Goal: Information Seeking & Learning: Find specific page/section

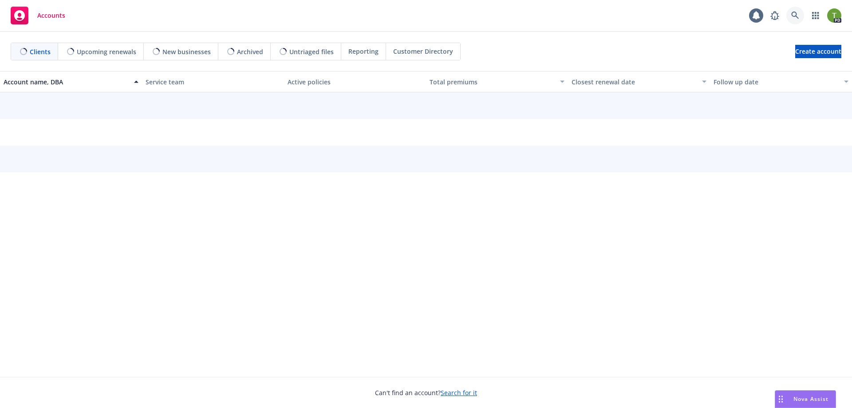
click at [795, 14] on icon at bounding box center [795, 16] width 8 height 8
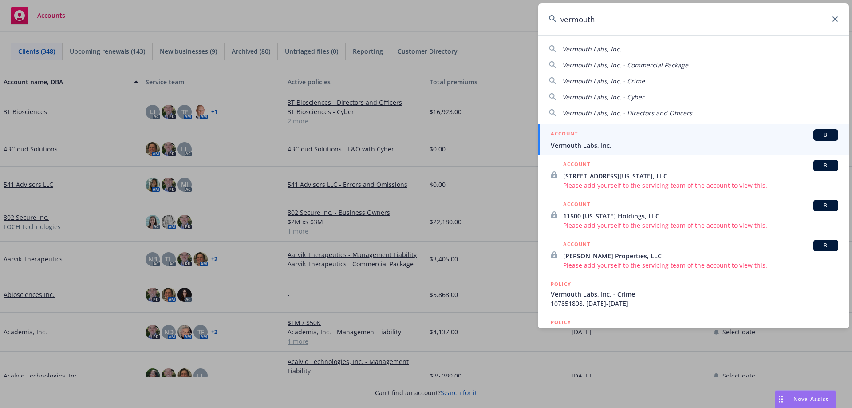
type input "vermouth"
click at [586, 147] on span "Vermouth Labs, Inc." at bounding box center [695, 145] width 288 height 9
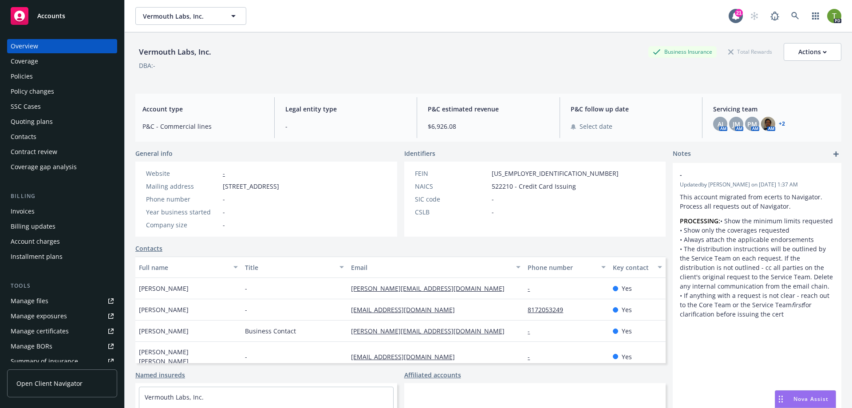
click at [28, 79] on div "Policies" at bounding box center [22, 76] width 22 height 14
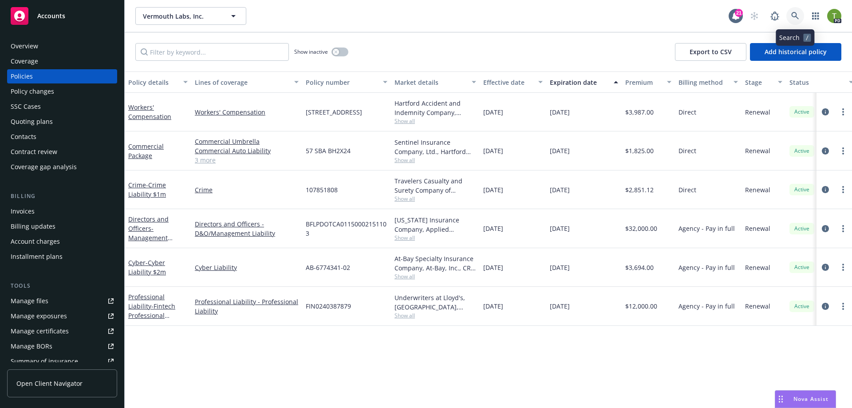
click at [799, 19] on icon at bounding box center [795, 16] width 8 height 8
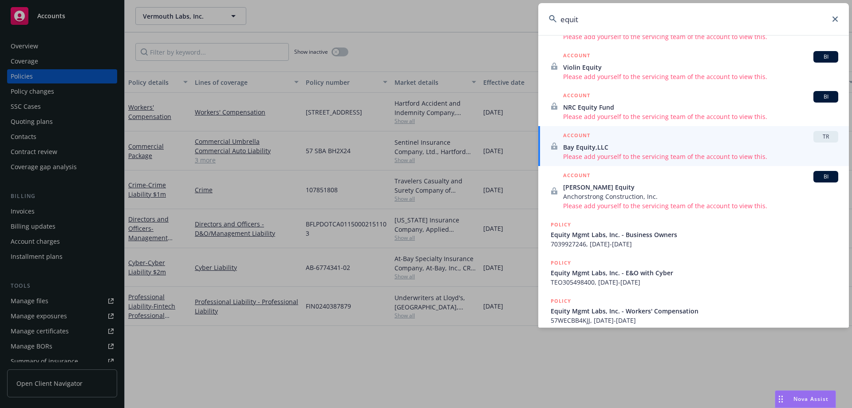
scroll to position [178, 0]
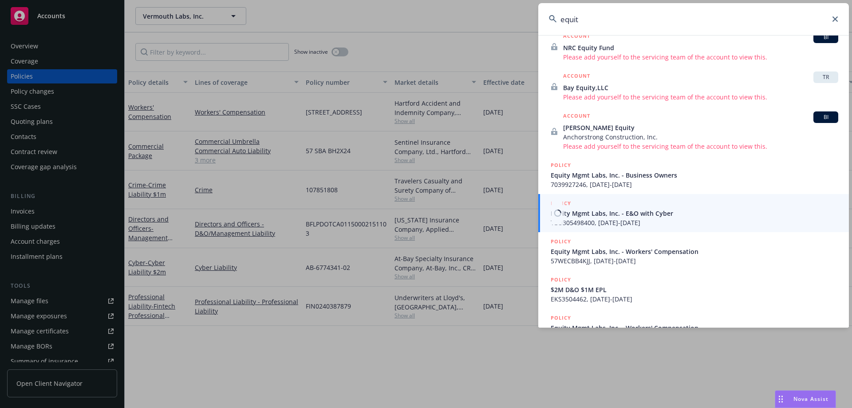
type input "equit"
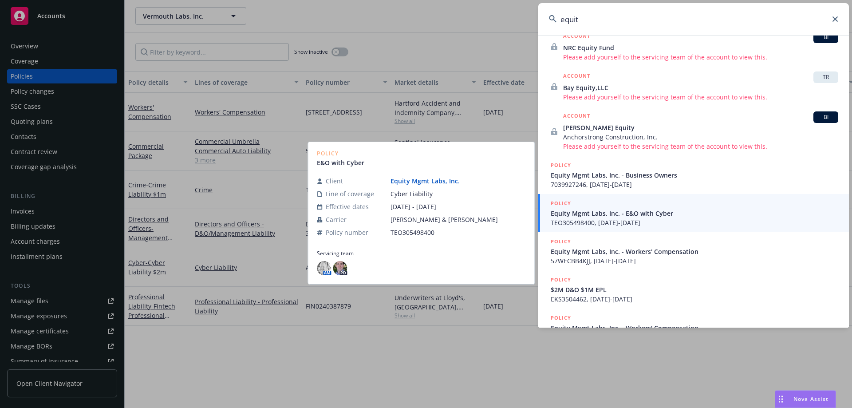
click at [606, 218] on span "TEO305498400, [DATE]-[DATE]" at bounding box center [695, 222] width 288 height 9
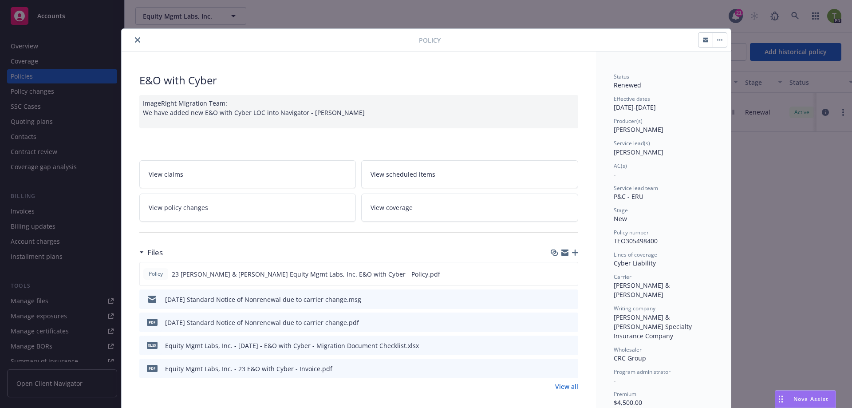
click at [135, 41] on icon "close" at bounding box center [137, 39] width 5 height 5
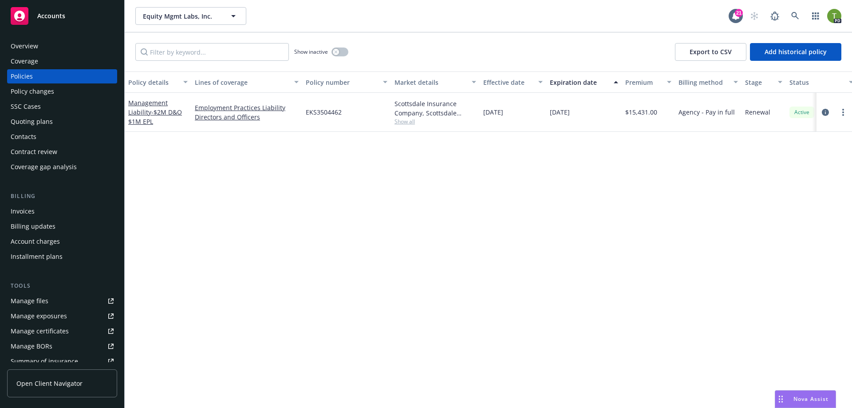
click at [40, 47] on div "Overview" at bounding box center [62, 46] width 103 height 14
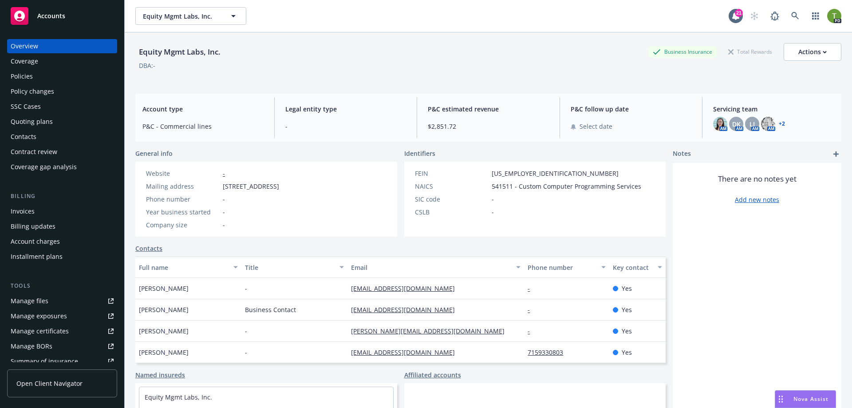
click at [20, 72] on div "Policies" at bounding box center [22, 76] width 22 height 14
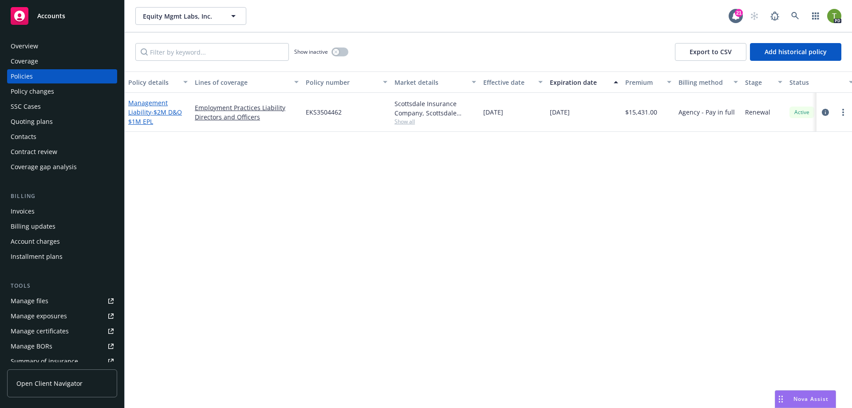
click at [147, 113] on link "Management Liability - $2M D&O $1M EPL" at bounding box center [155, 112] width 54 height 27
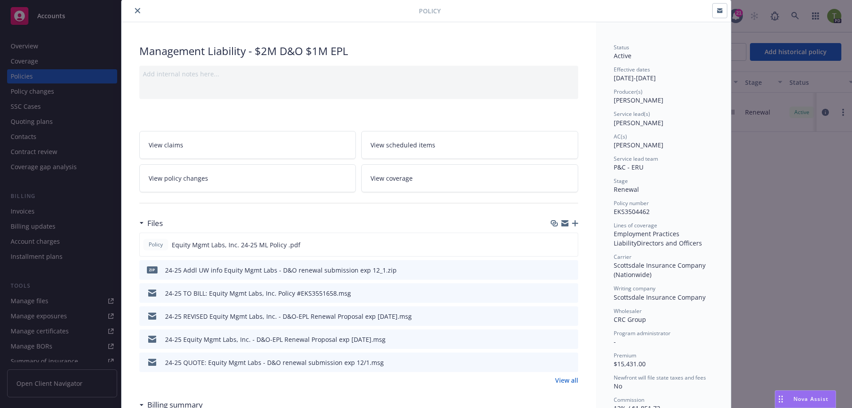
scroll to position [44, 0]
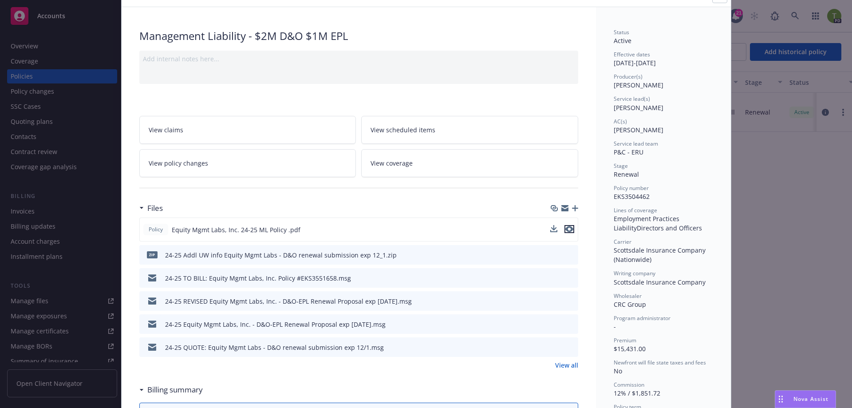
click at [568, 229] on icon "preview file" at bounding box center [570, 229] width 8 height 6
